Goal: Task Accomplishment & Management: Complete application form

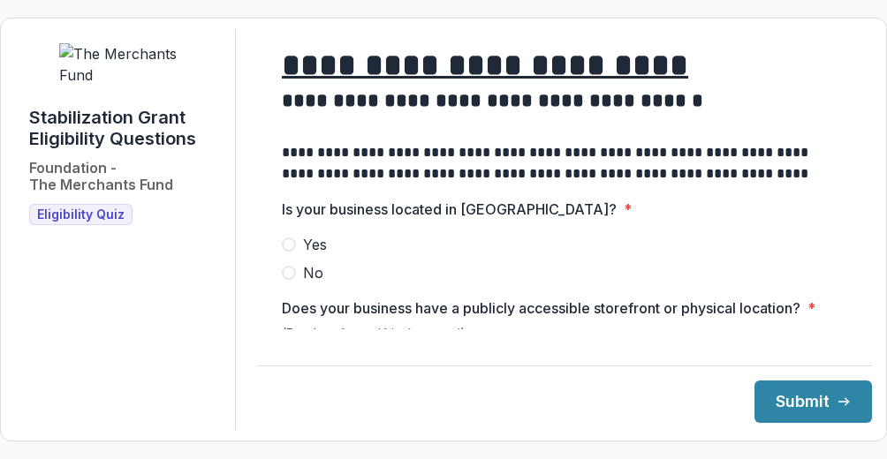
click at [291, 252] on span at bounding box center [289, 245] width 14 height 14
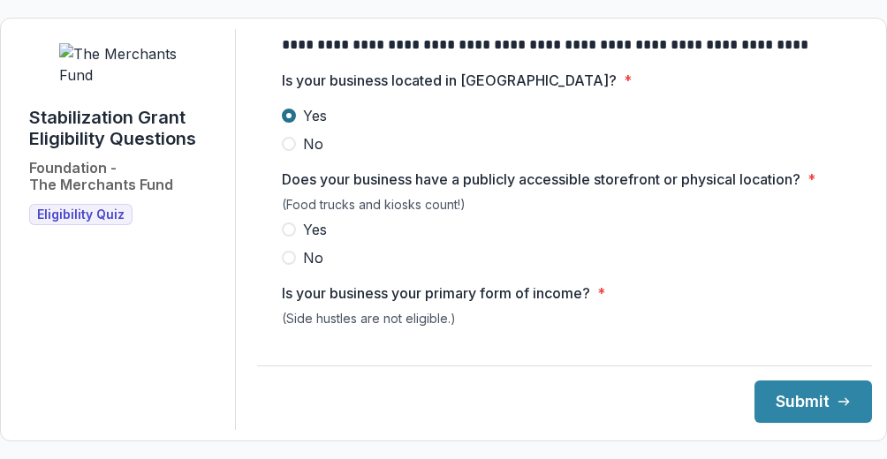
scroll to position [132, 0]
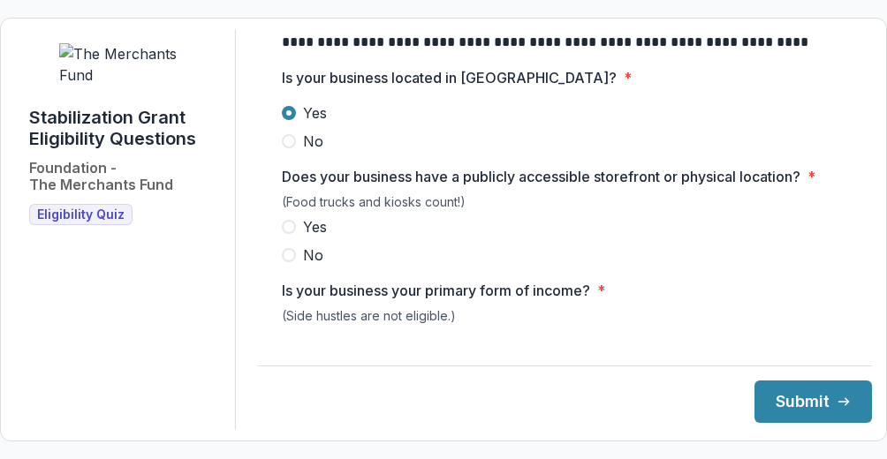
click at [296, 234] on span at bounding box center [289, 227] width 14 height 14
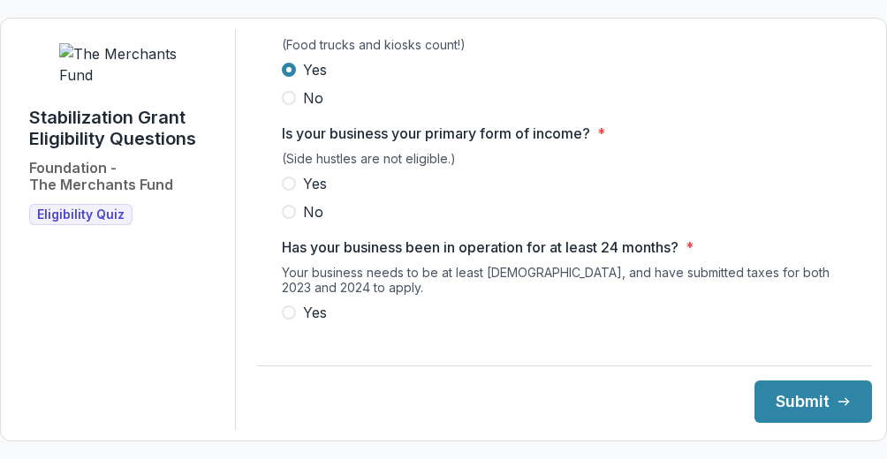
scroll to position [291, 0]
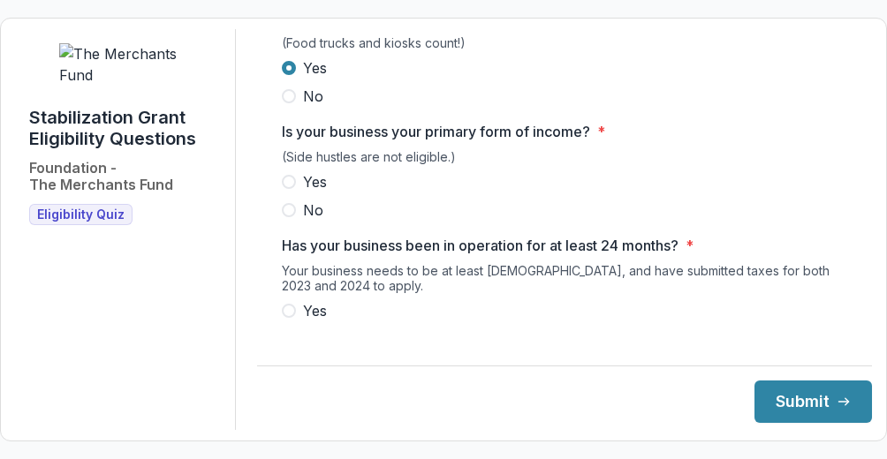
click at [291, 189] on span at bounding box center [289, 182] width 14 height 14
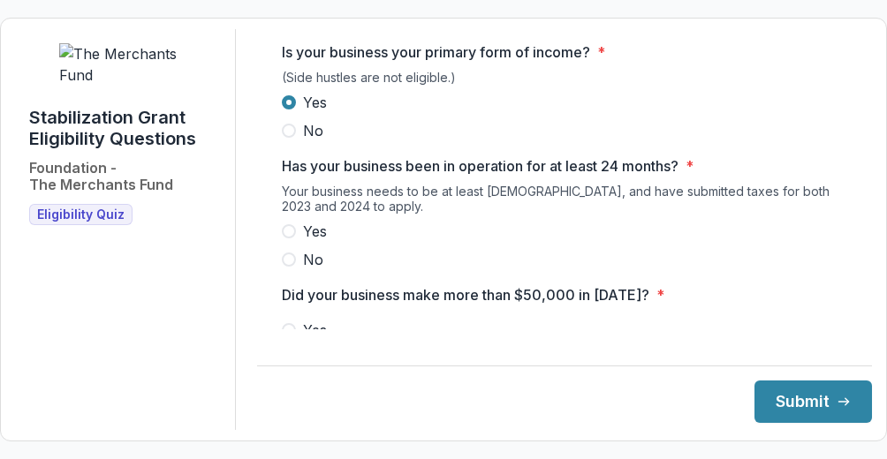
scroll to position [408, 0]
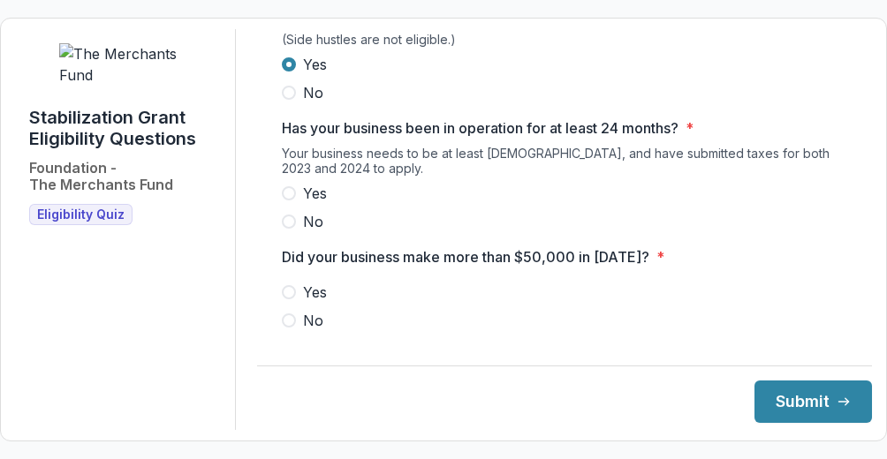
click at [291, 200] on span at bounding box center [289, 193] width 14 height 14
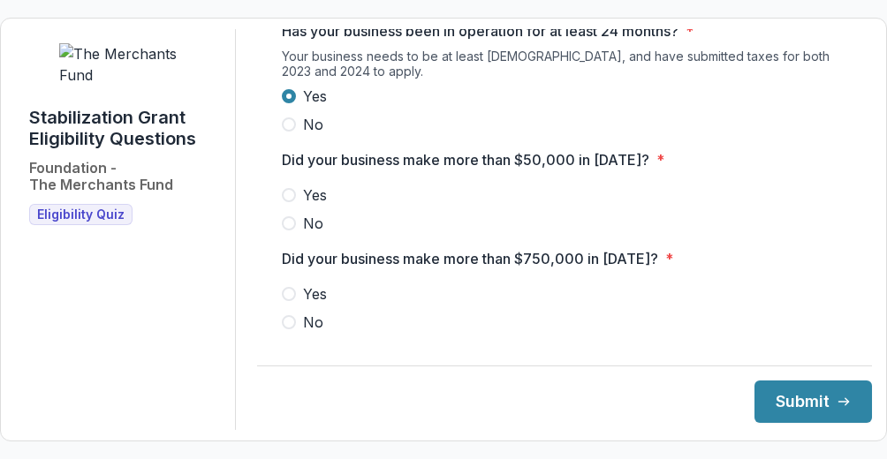
scroll to position [522, 0]
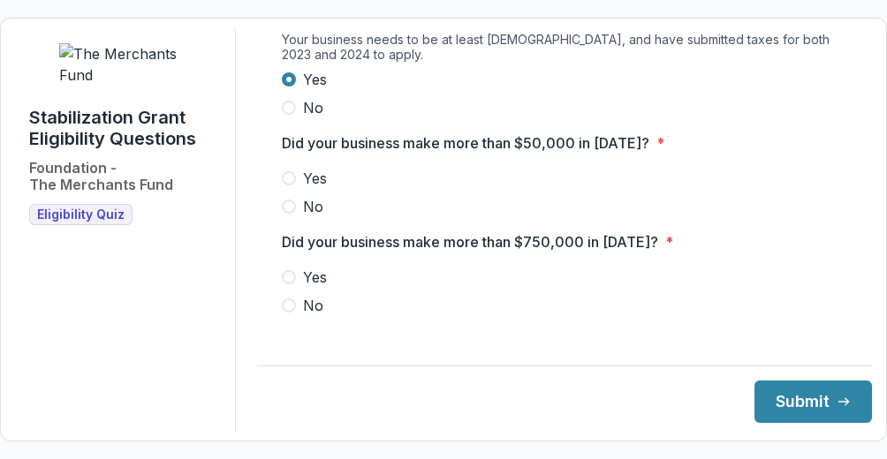
click at [291, 185] on span at bounding box center [289, 178] width 14 height 14
click at [291, 313] on span at bounding box center [289, 305] width 14 height 14
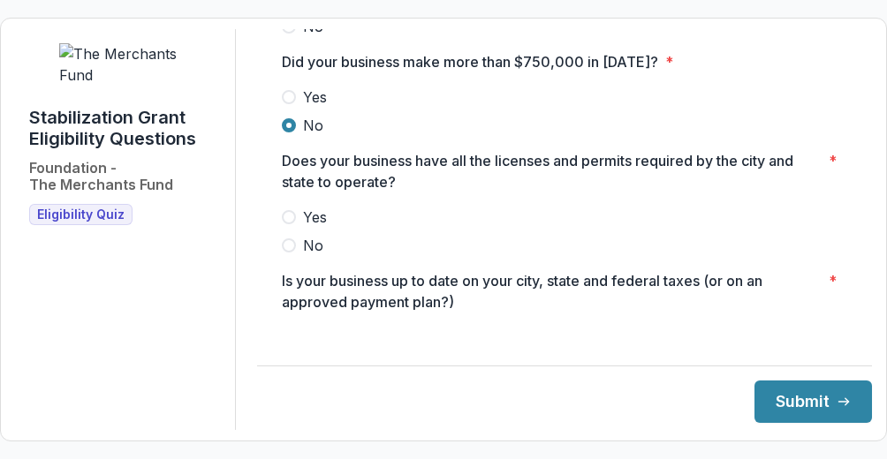
scroll to position [703, 0]
click at [288, 223] on span at bounding box center [289, 216] width 14 height 14
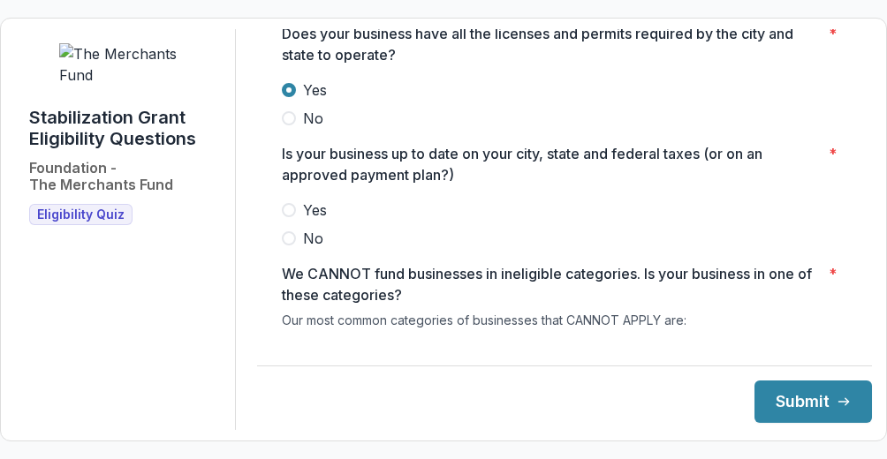
scroll to position [832, 0]
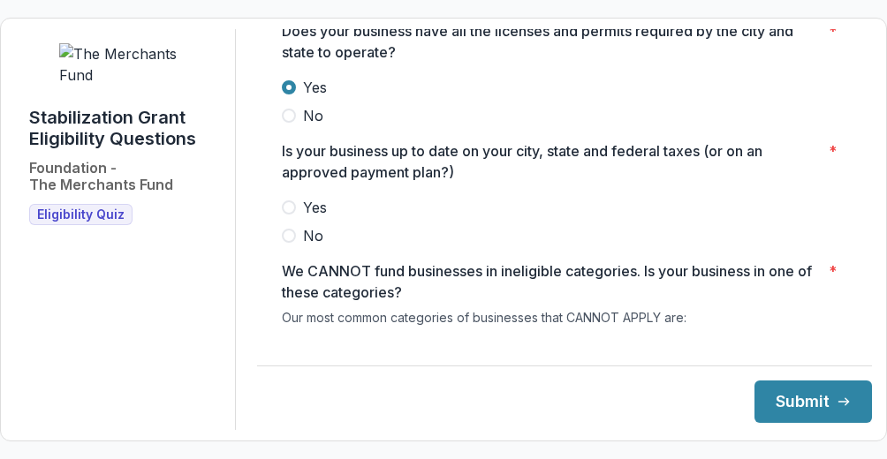
click at [296, 215] on span at bounding box center [289, 207] width 14 height 14
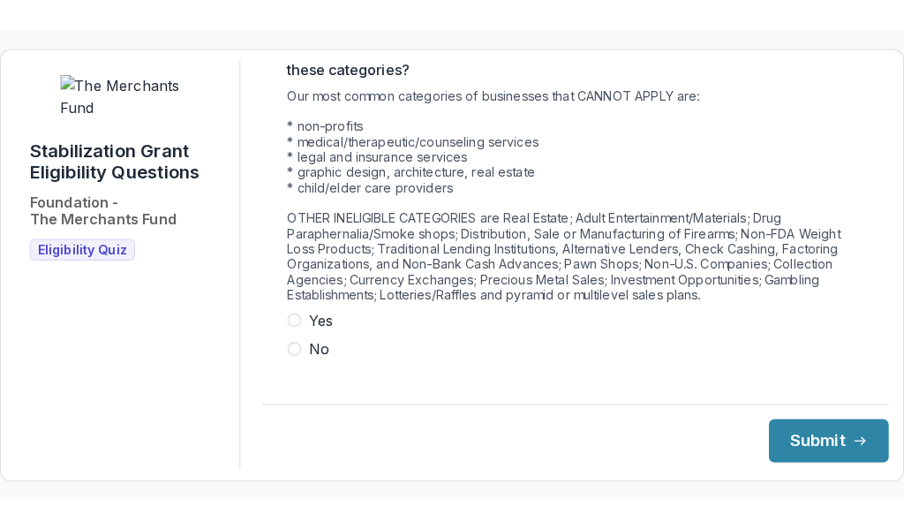
scroll to position [1107, 0]
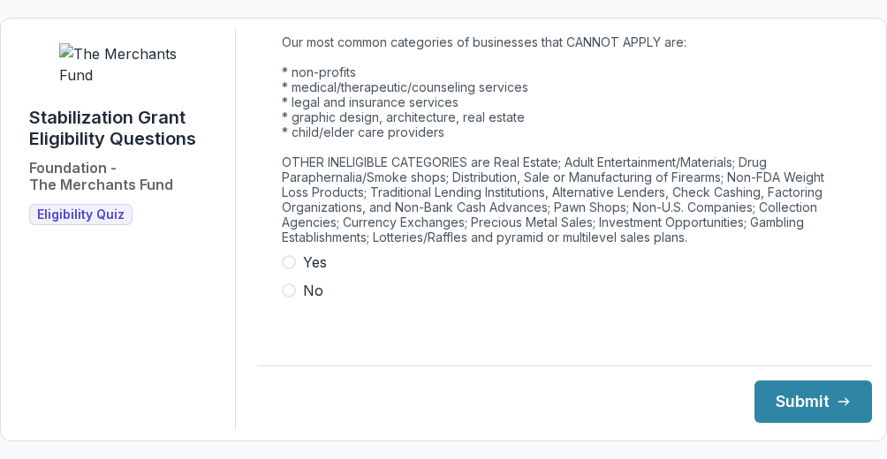
click at [290, 298] on span at bounding box center [289, 290] width 14 height 14
click at [827, 412] on button "Submit" at bounding box center [812, 402] width 117 height 42
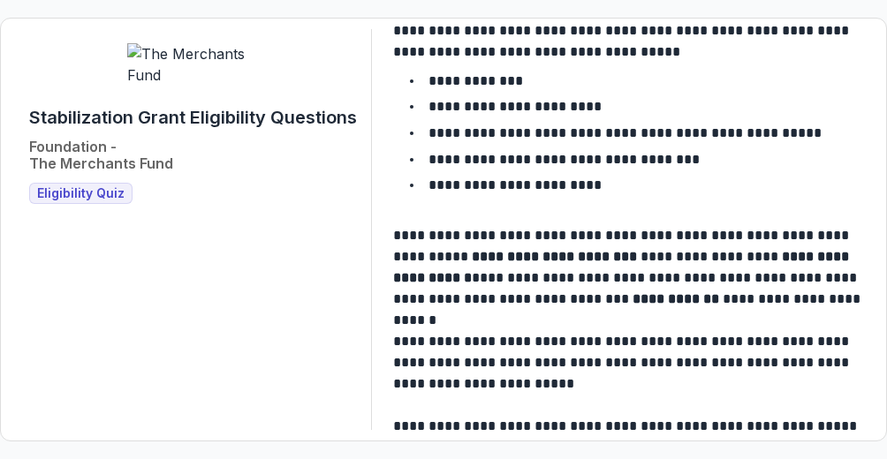
click at [646, 166] on p "**********" at bounding box center [563, 159] width 271 height 13
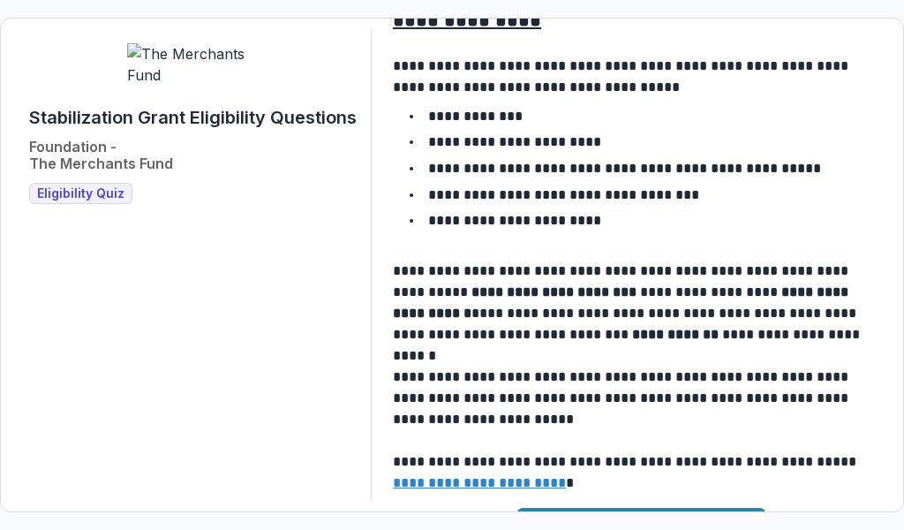
click at [680, 458] on link "Continue to Application" at bounding box center [641, 529] width 248 height 42
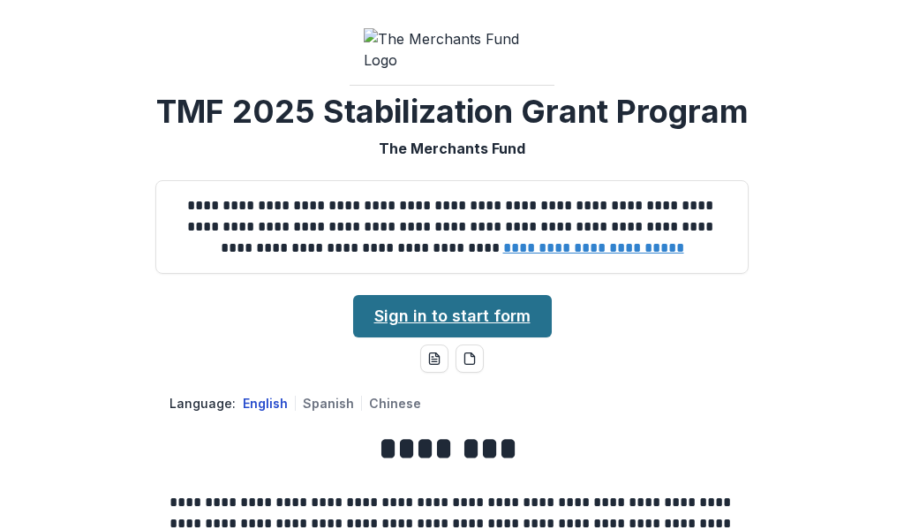
click at [449, 337] on link "Sign in to start form" at bounding box center [452, 316] width 199 height 42
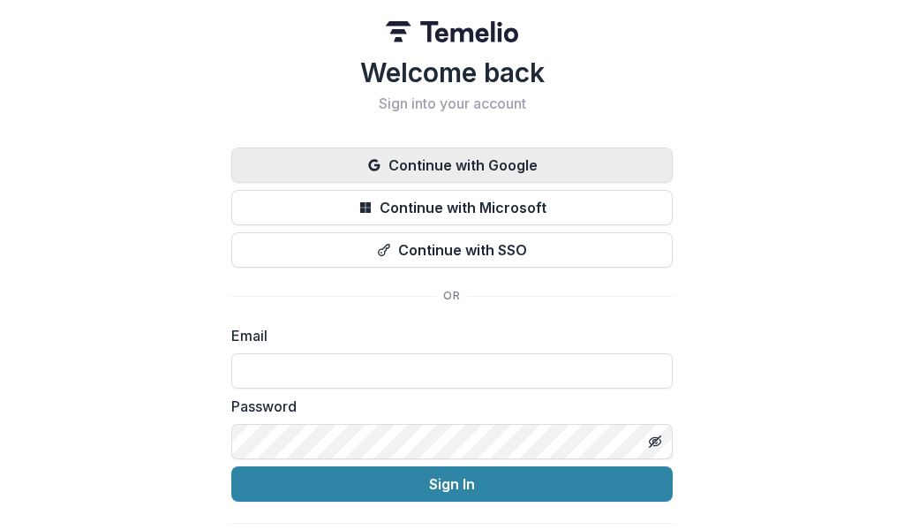
click at [456, 161] on button "Continue with Google" at bounding box center [451, 164] width 441 height 35
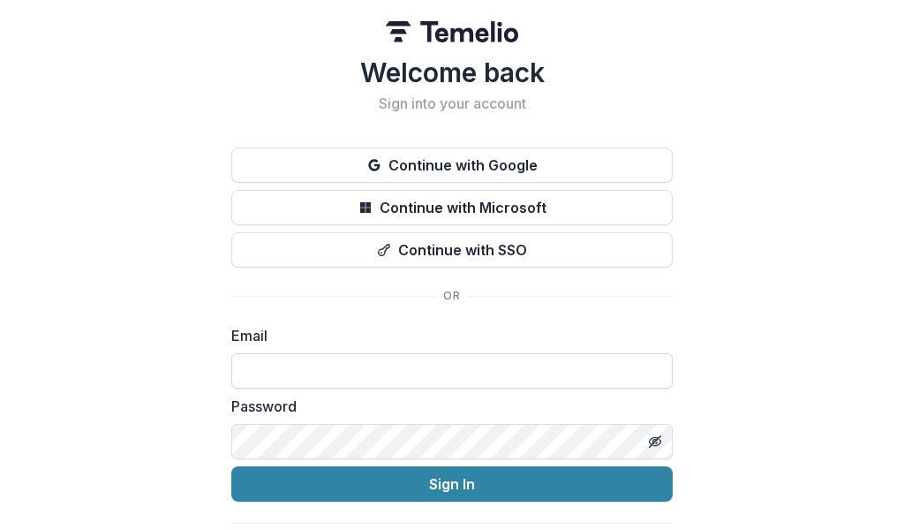
click at [306, 374] on input at bounding box center [451, 370] width 441 height 35
type input "**********"
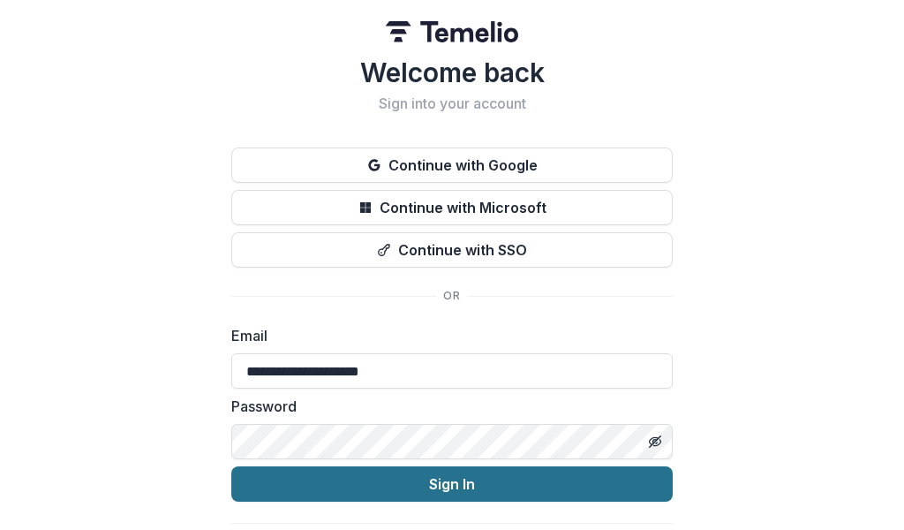
click at [396, 488] on button "Sign In" at bounding box center [451, 483] width 441 height 35
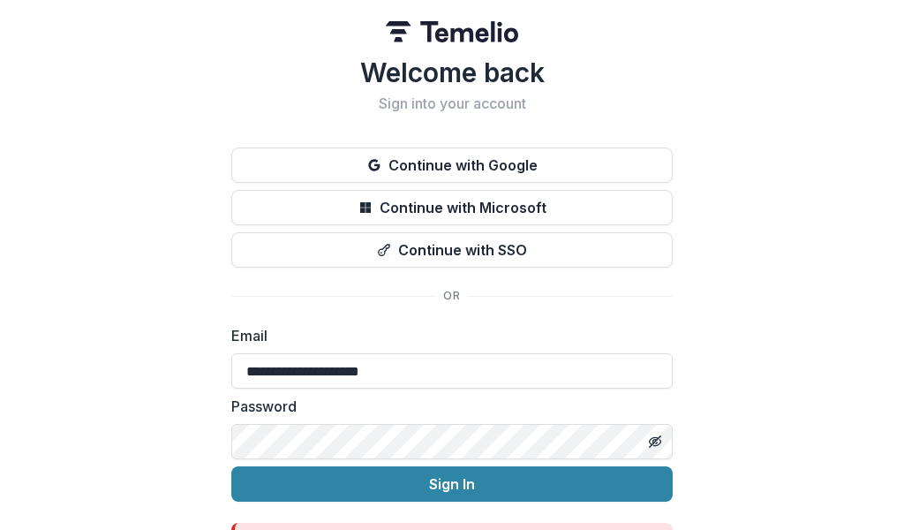
click at [850, 238] on div "**********" at bounding box center [452, 313] width 904 height 627
drag, startPoint x: 898, startPoint y: 528, endPoint x: 843, endPoint y: 469, distance: 80.6
click at [843, 469] on div "**********" at bounding box center [452, 313] width 904 height 627
drag, startPoint x: 580, startPoint y: 529, endPoint x: 411, endPoint y: 529, distance: 169.5
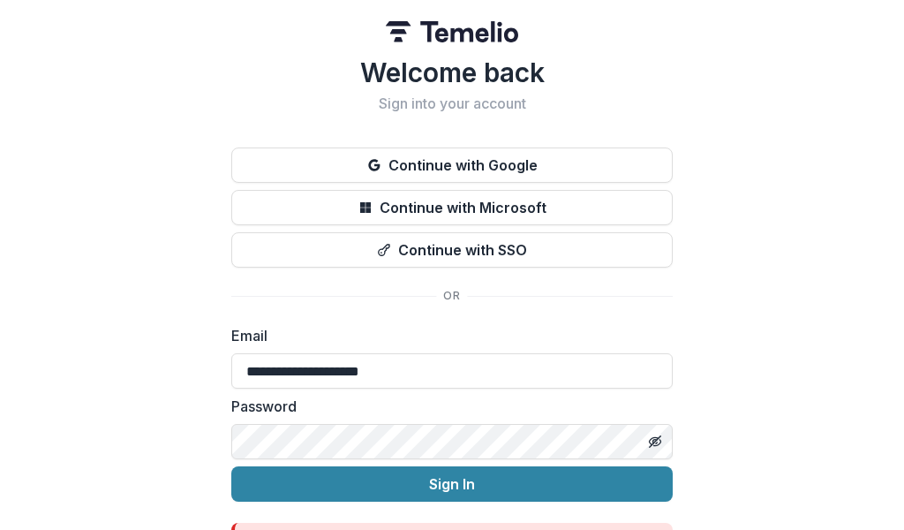
drag, startPoint x: 361, startPoint y: 521, endPoint x: 388, endPoint y: 517, distance: 26.7
click at [388, 517] on form "**********" at bounding box center [451, 445] width 441 height 240
click at [389, 517] on form "**********" at bounding box center [451, 445] width 441 height 240
